Goal: Task Accomplishment & Management: Use online tool/utility

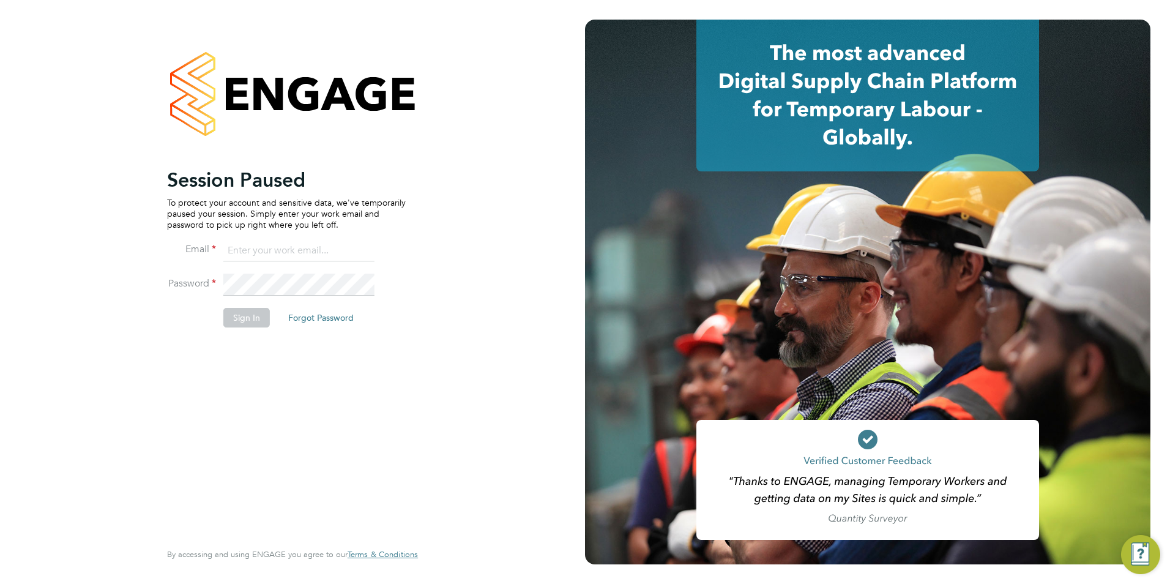
type input "[PERSON_NAME][EMAIL_ADDRESS][PERSON_NAME][DOMAIN_NAME]"
click at [233, 313] on button "Sign In" at bounding box center [246, 318] width 47 height 20
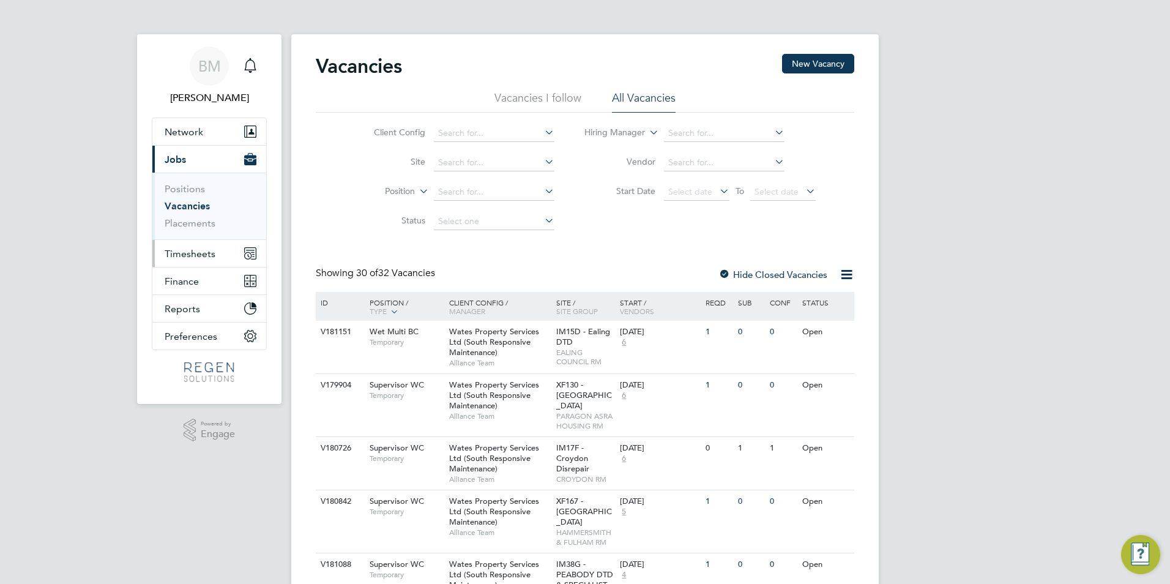
click at [187, 250] on span "Timesheets" at bounding box center [190, 254] width 51 height 12
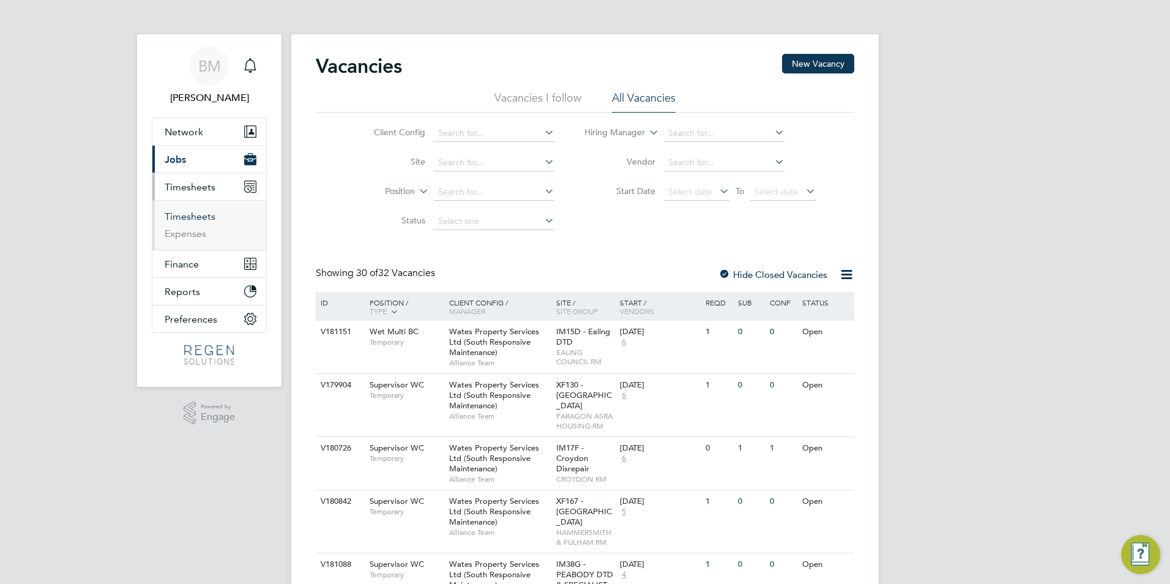
click at [179, 217] on link "Timesheets" at bounding box center [190, 217] width 51 height 12
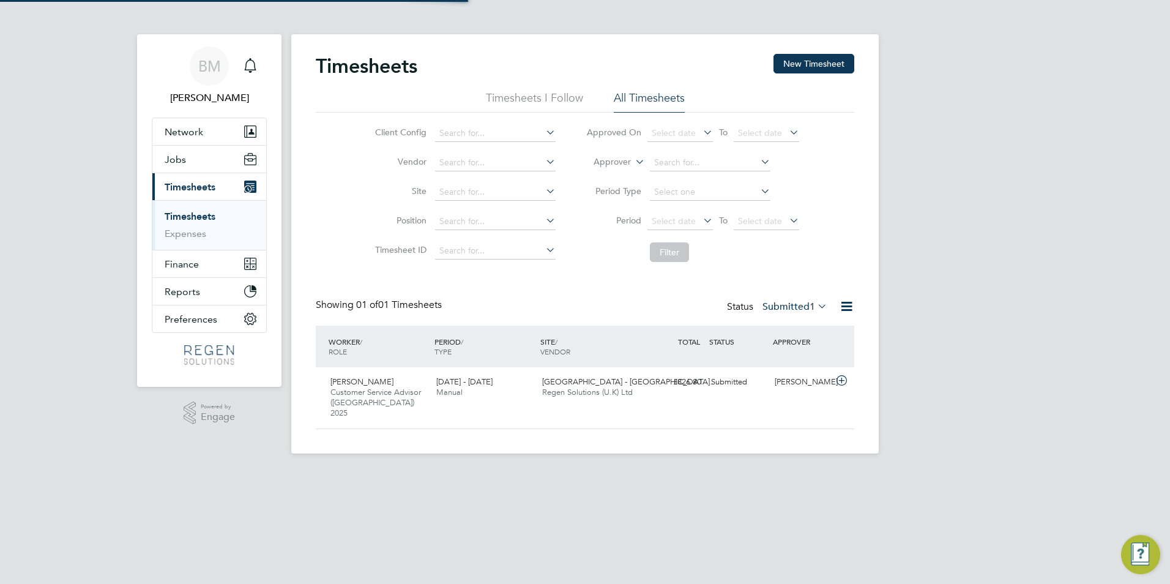
scroll to position [31, 106]
